Goal: Navigation & Orientation: Find specific page/section

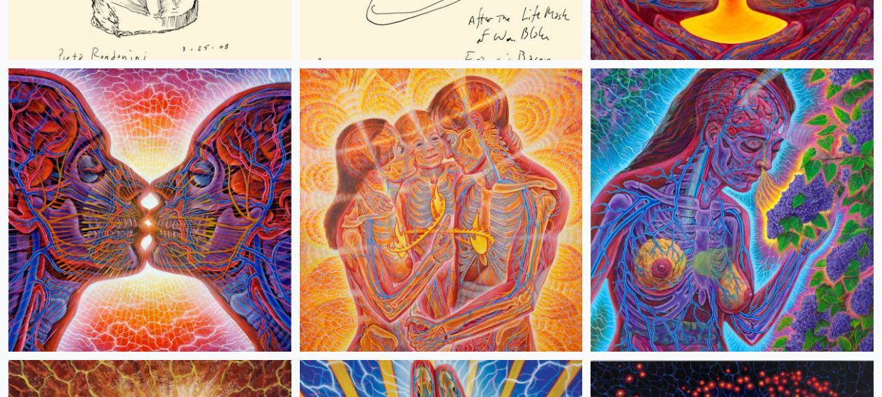
scroll to position [8658, 0]
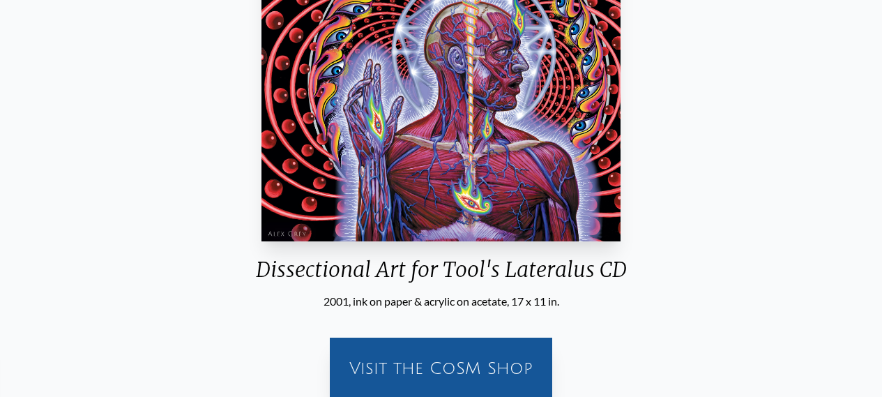
scroll to position [501, 0]
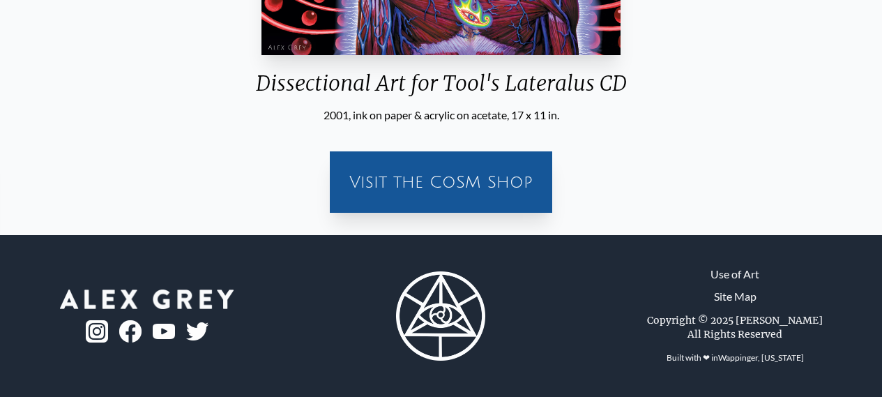
click at [465, 177] on div "Visit the CoSM Shop" at bounding box center [441, 182] width 206 height 45
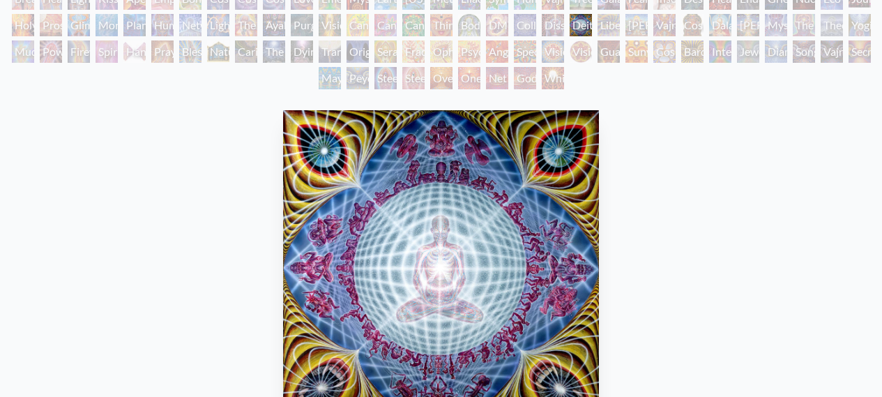
scroll to position [222, 0]
